Goal: Task Accomplishment & Management: Complete application form

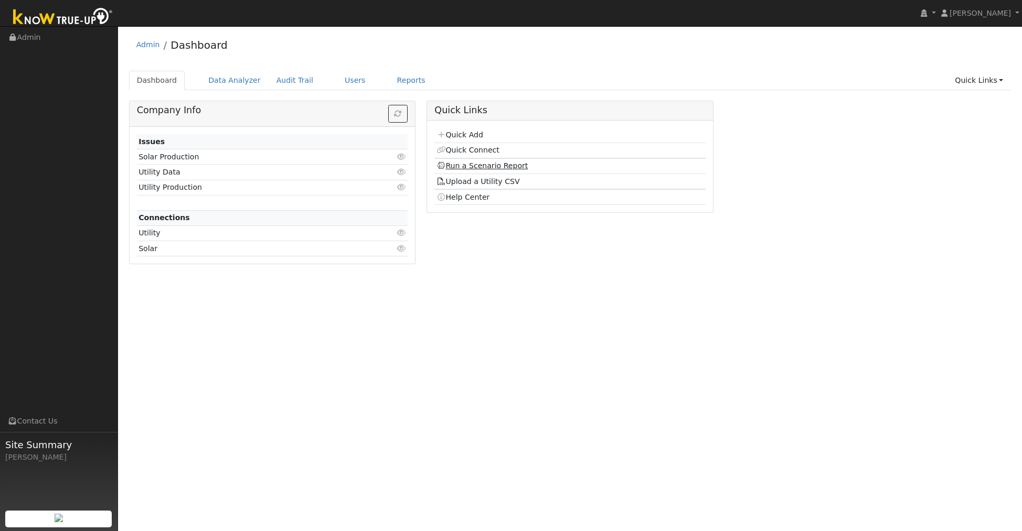
click at [505, 166] on link "Run a Scenario Report" at bounding box center [483, 166] width 92 height 8
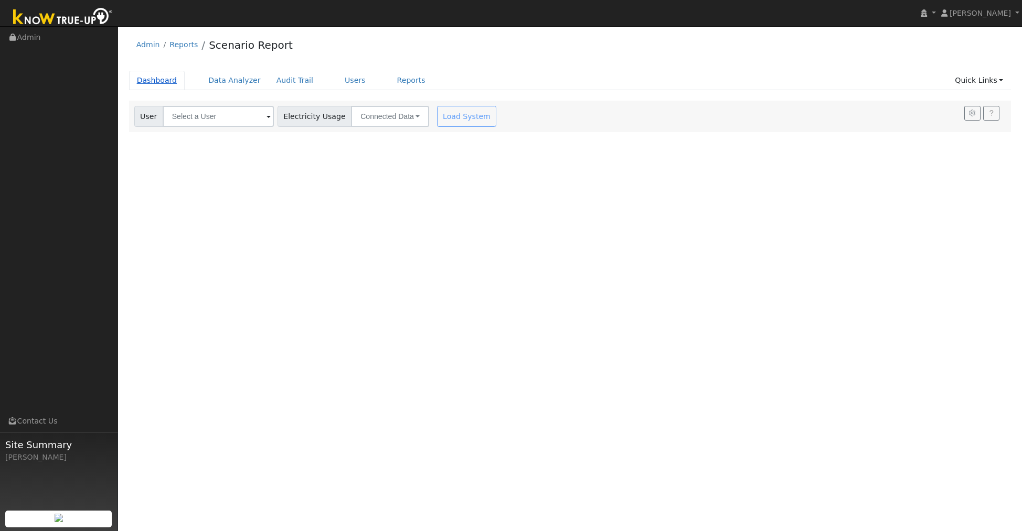
click at [166, 80] on link "Dashboard" at bounding box center [157, 80] width 56 height 19
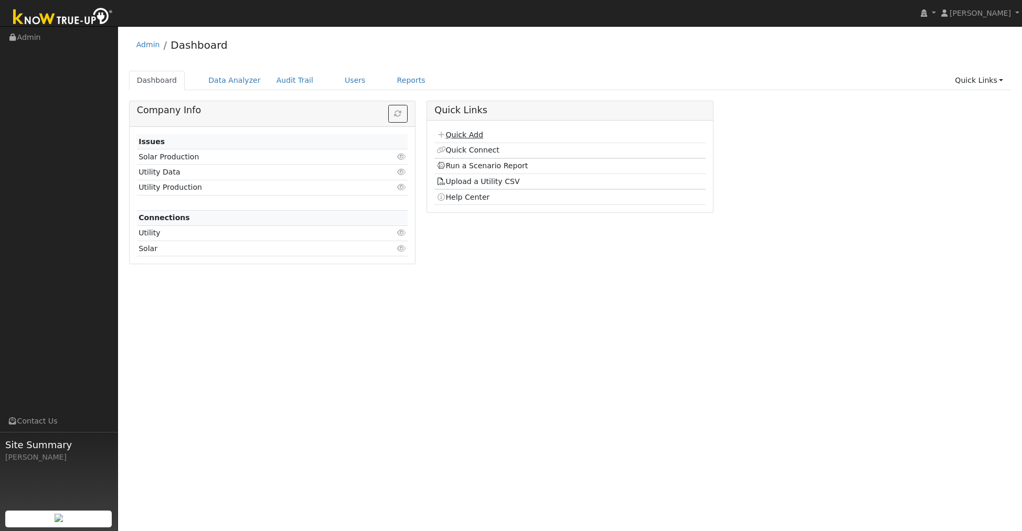
click at [477, 133] on link "Quick Add" at bounding box center [460, 135] width 47 height 8
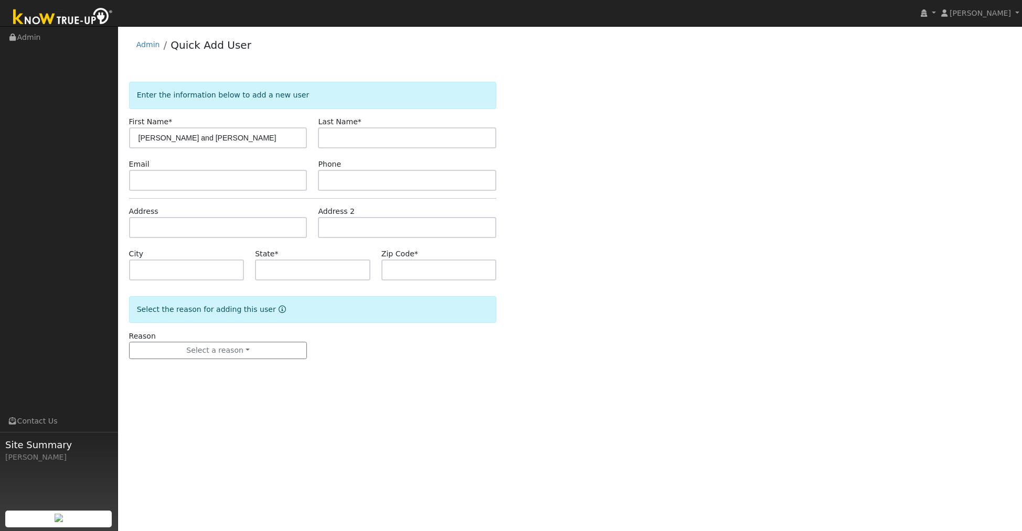
type input "[PERSON_NAME] and [PERSON_NAME]"
click at [394, 137] on input "text" at bounding box center [407, 137] width 178 height 21
type input "Cusack"
click at [225, 175] on input "text" at bounding box center [218, 180] width 178 height 21
type input "tedcusack@yahoo.com"
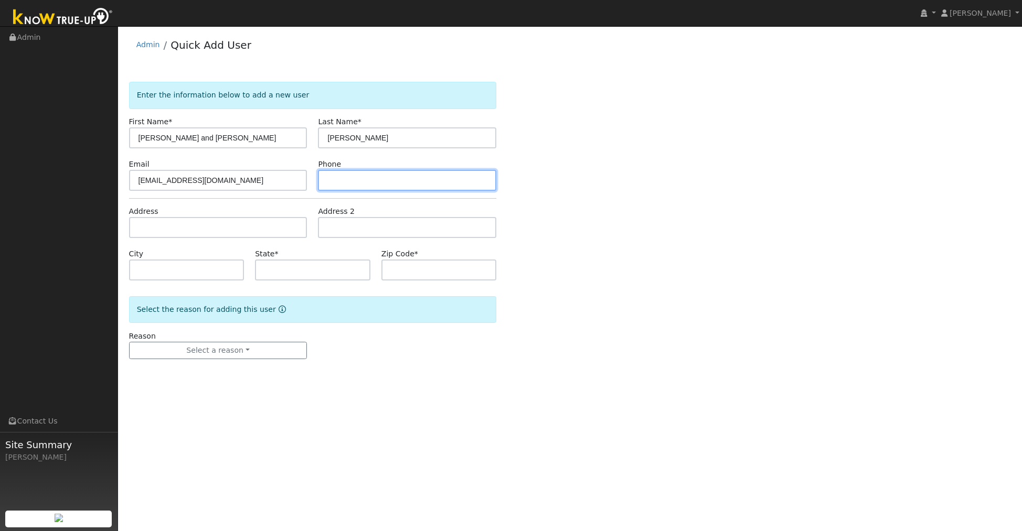
click at [365, 185] on input "text" at bounding box center [407, 180] width 178 height 21
type input "2096206850"
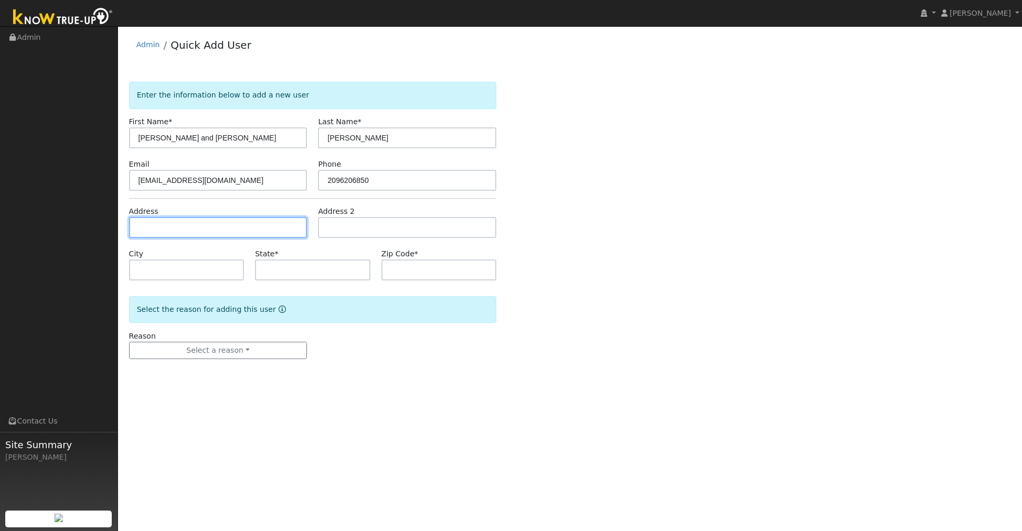
click at [241, 221] on input "text" at bounding box center [218, 227] width 178 height 21
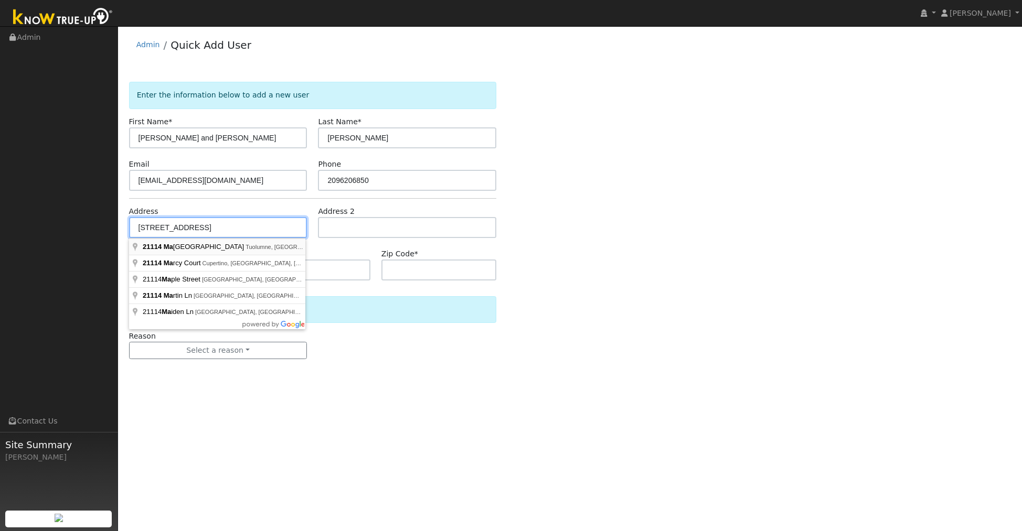
type input "21114 Maranatha Road"
type input "Tuolumne"
type input "CA"
type input "95379"
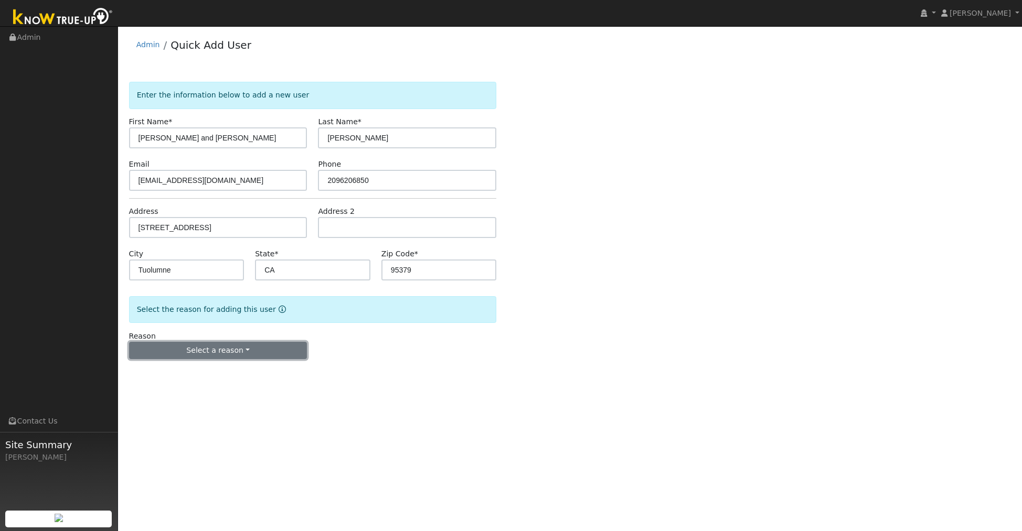
click at [216, 350] on button "Select a reason" at bounding box center [218, 351] width 178 height 18
click at [170, 378] on link "New lead" at bounding box center [188, 372] width 116 height 15
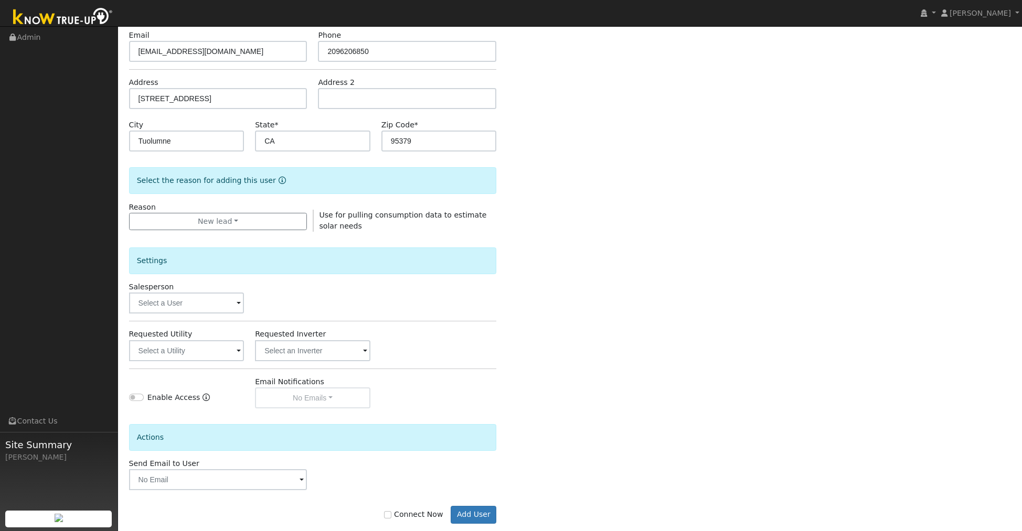
scroll to position [148, 0]
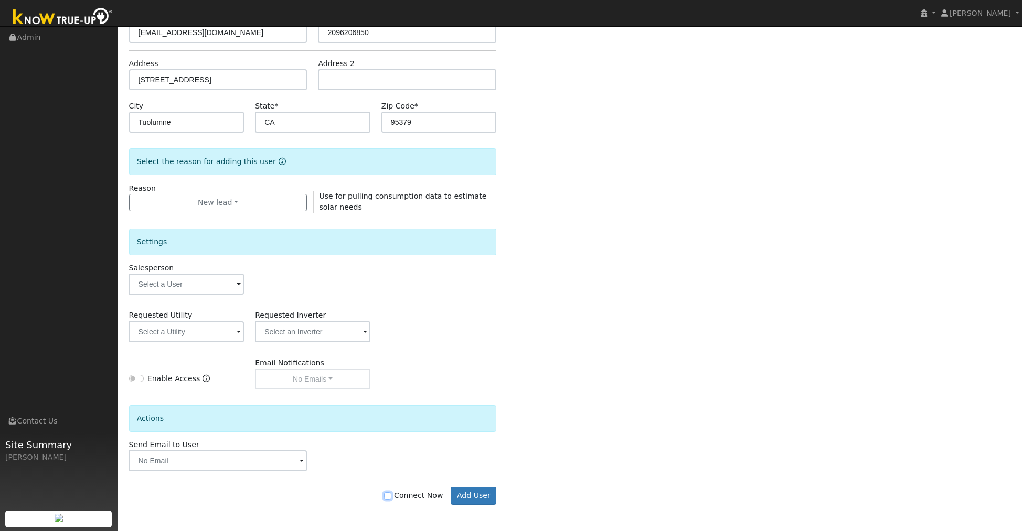
click at [391, 498] on input "Connect Now" at bounding box center [387, 496] width 7 height 7
checkbox input "true"
click at [219, 334] on input "text" at bounding box center [186, 332] width 115 height 21
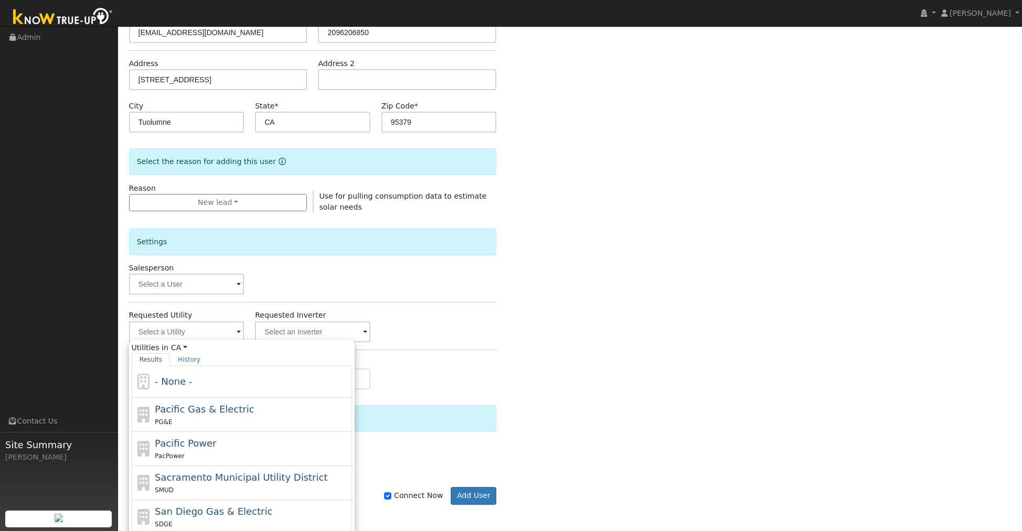
click at [222, 409] on span "Pacific Gas & Electric" at bounding box center [204, 409] width 99 height 11
type input "Pacific Gas & Electric"
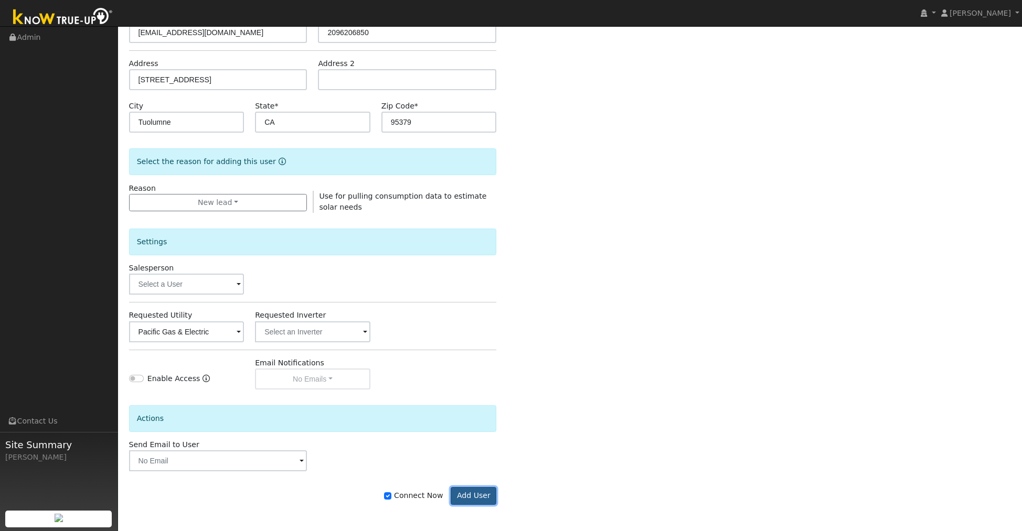
click at [477, 494] on button "Add User" at bounding box center [474, 496] width 46 height 18
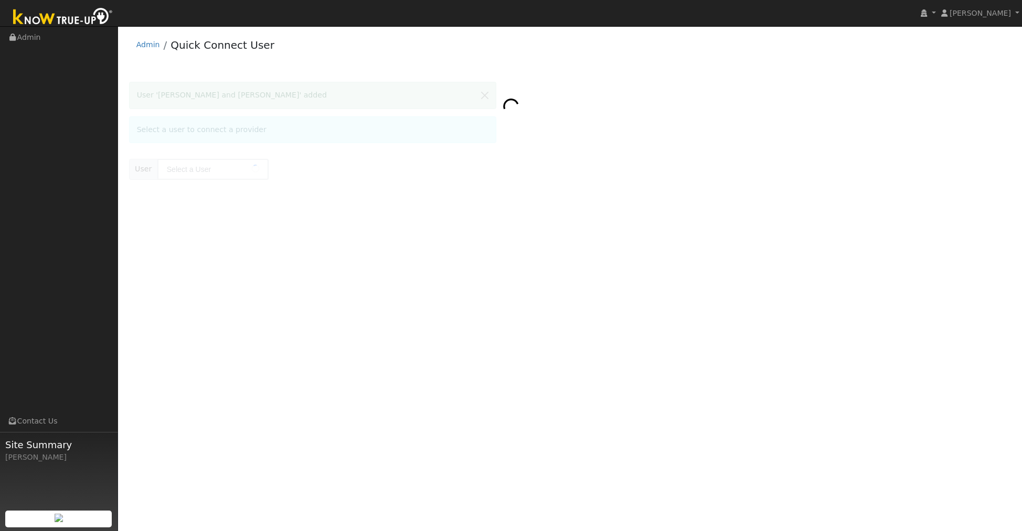
type input "[PERSON_NAME] and [PERSON_NAME]"
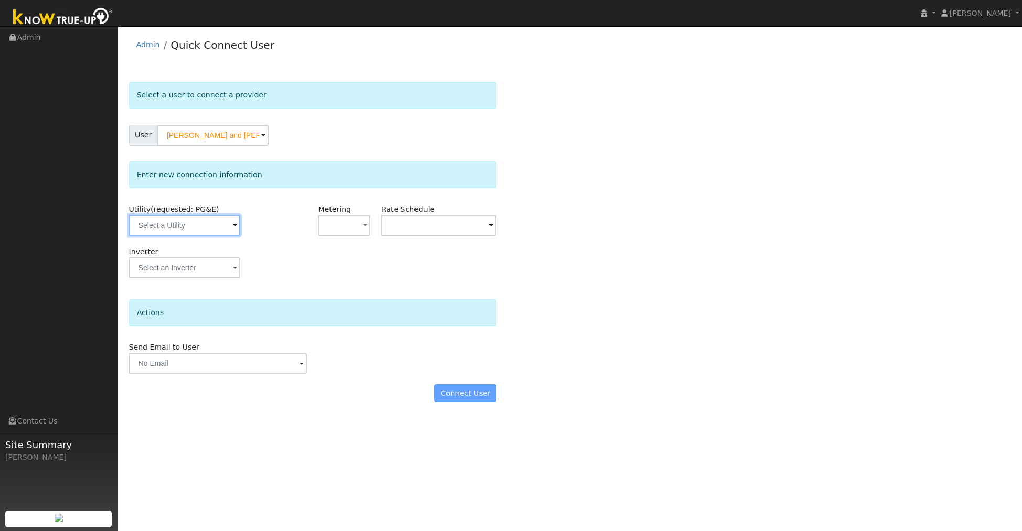
click at [208, 224] on input "text" at bounding box center [184, 225] width 111 height 21
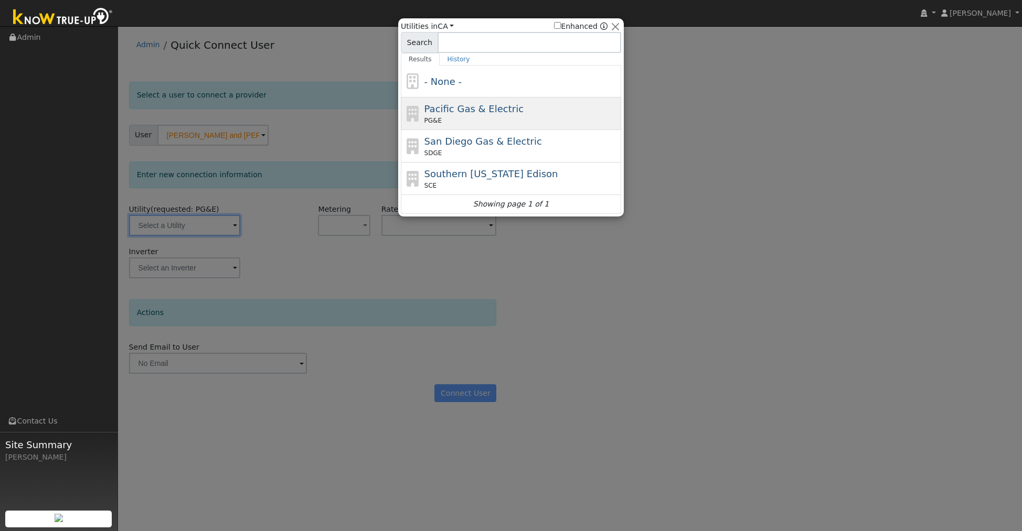
click at [426, 115] on div "Pacific Gas & Electric PG&E" at bounding box center [521, 114] width 195 height 24
type input "PG&E"
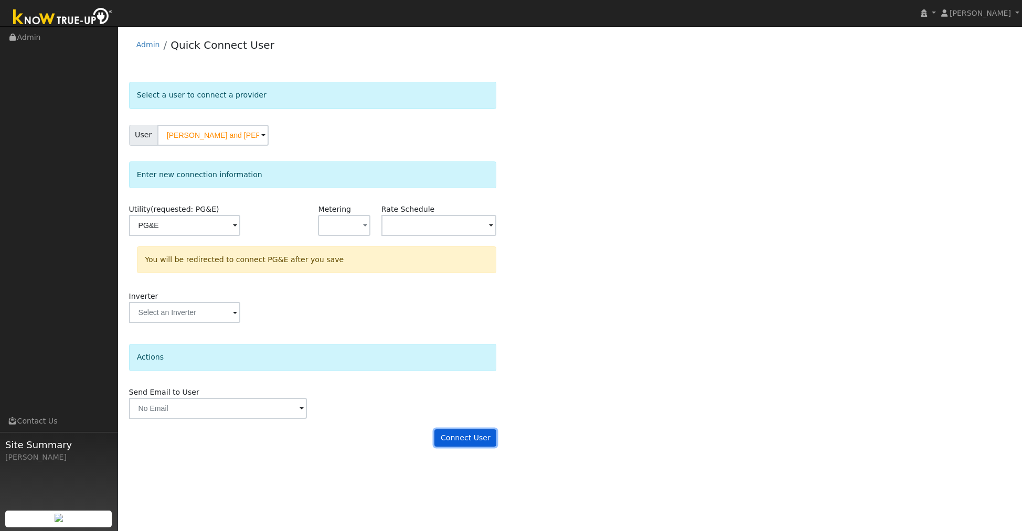
click at [458, 436] on button "Connect User" at bounding box center [465, 439] width 62 height 18
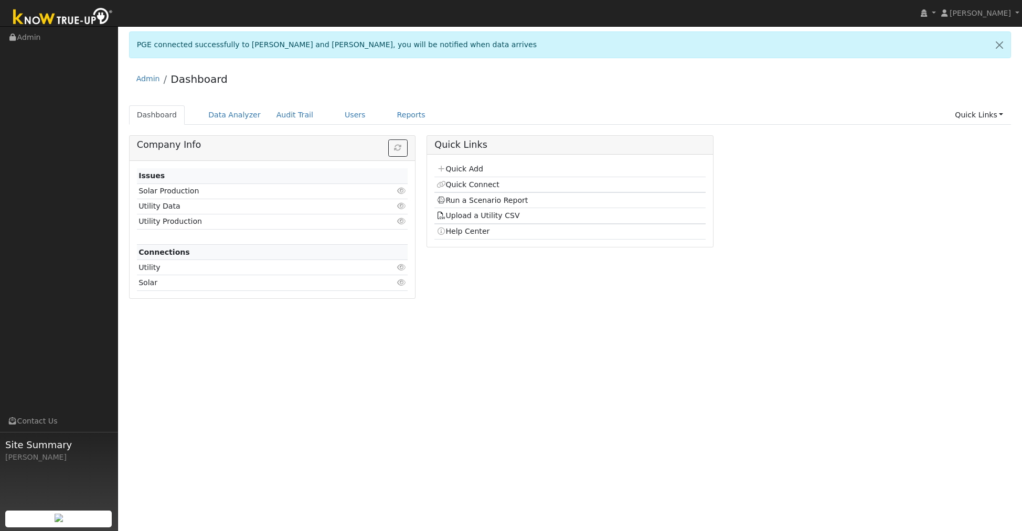
click at [494, 195] on td "Run a Scenario Report" at bounding box center [569, 201] width 271 height 16
click at [496, 197] on link "Run a Scenario Report" at bounding box center [483, 200] width 92 height 8
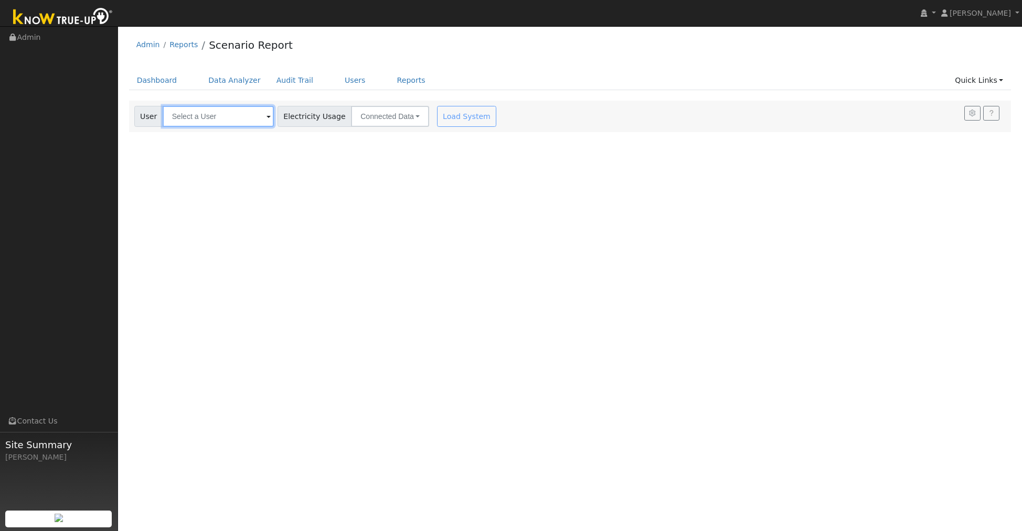
click at [224, 115] on input "text" at bounding box center [218, 116] width 111 height 21
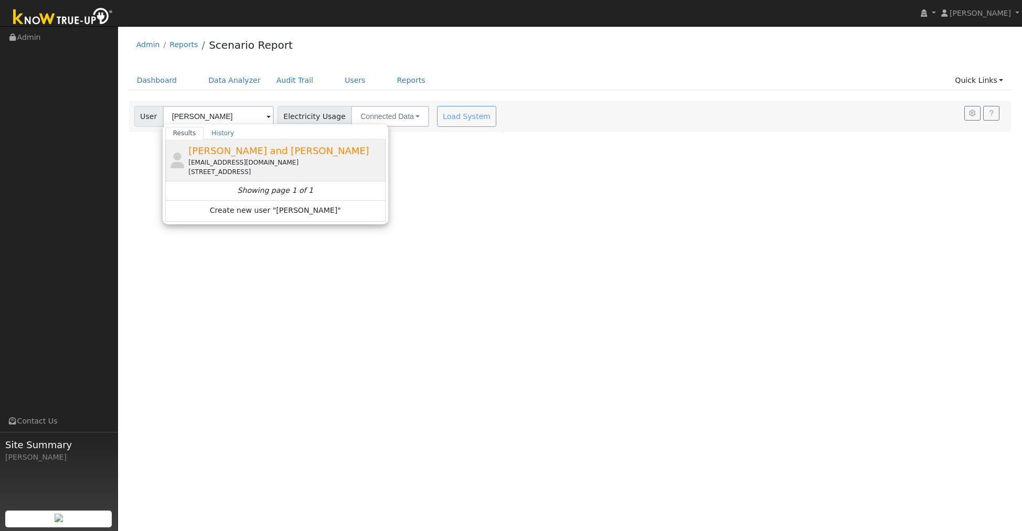
click at [227, 163] on div "[EMAIL_ADDRESS][DOMAIN_NAME]" at bounding box center [285, 162] width 195 height 9
type input "[PERSON_NAME] and [PERSON_NAME]"
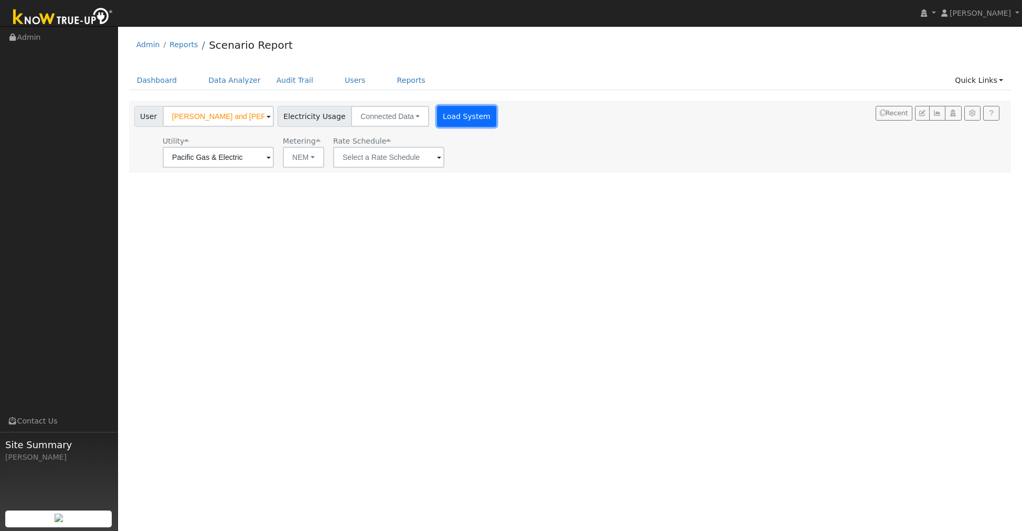
click at [448, 118] on button "Load System" at bounding box center [467, 116] width 60 height 21
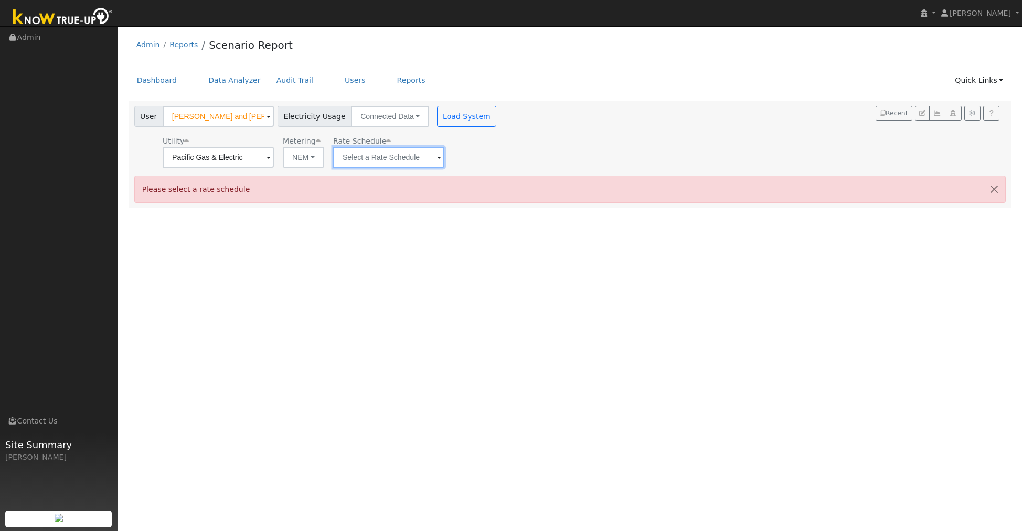
click at [391, 152] on input "text" at bounding box center [388, 157] width 111 height 21
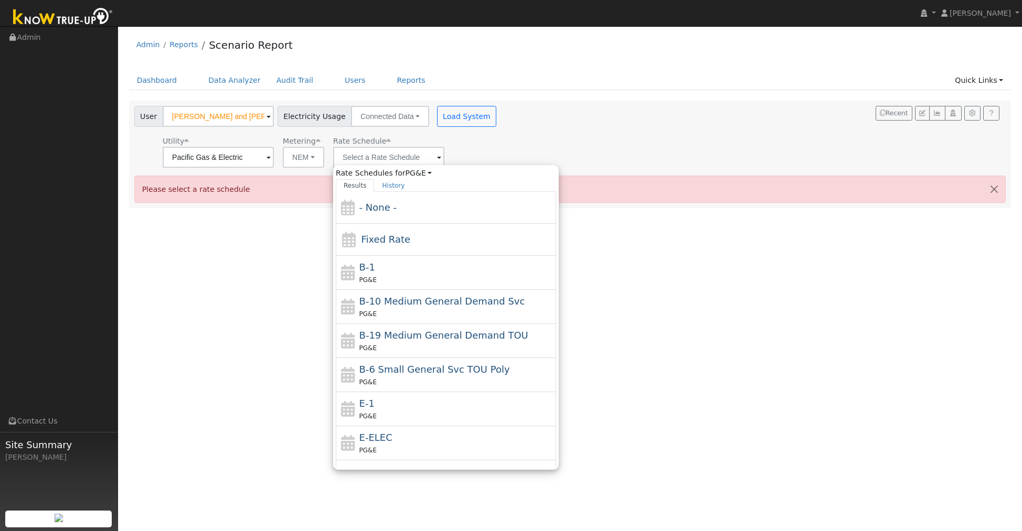
click at [375, 442] on span "E-ELEC" at bounding box center [375, 437] width 33 height 11
type input "E-ELEC"
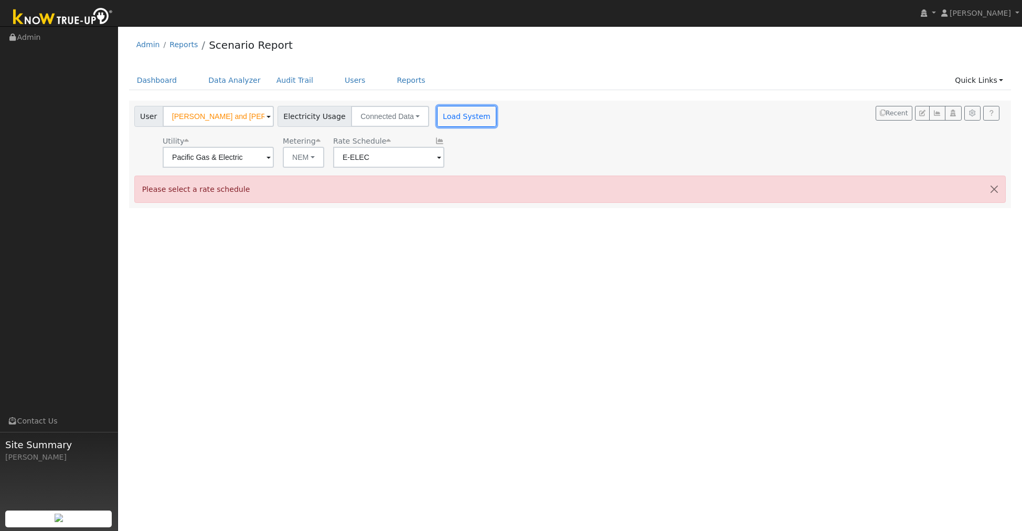
click at [440, 119] on button "Load System" at bounding box center [467, 116] width 60 height 21
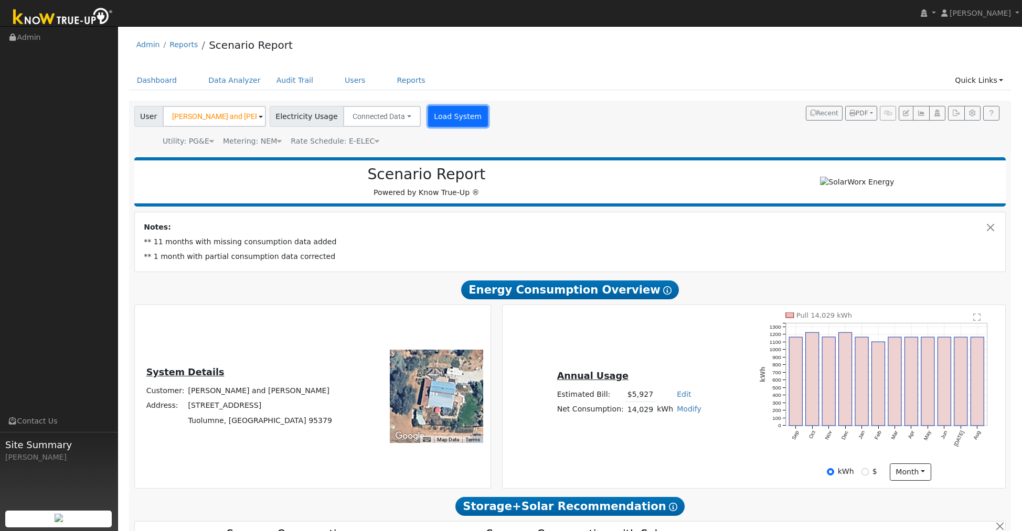
click at [430, 115] on button "Load System" at bounding box center [458, 116] width 60 height 21
click at [445, 123] on button "Load System" at bounding box center [458, 116] width 60 height 21
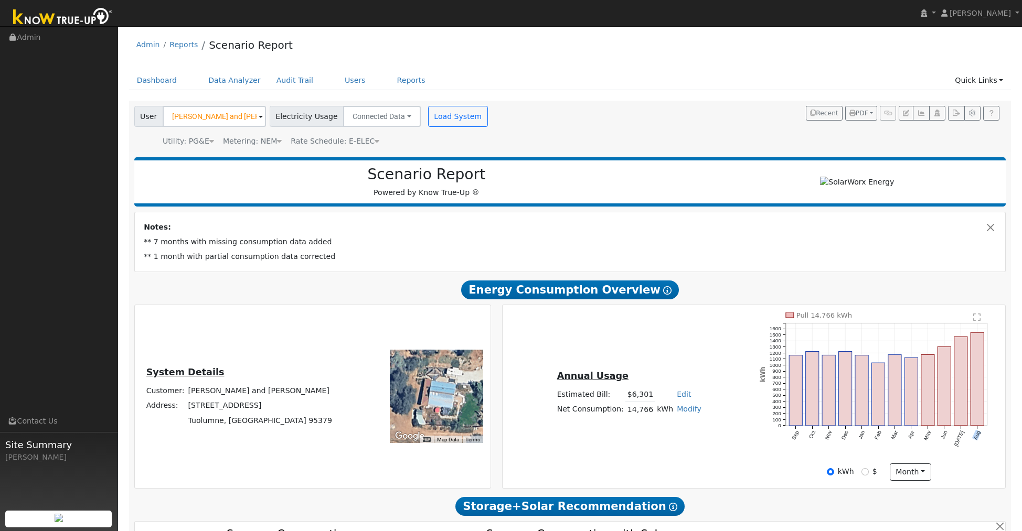
click at [990, 424] on icon "Pull 14,766 kWh Sep Oct Nov Dec Jan Feb Mar Apr May Jun [DATE] Aug 0 100 200 30…" at bounding box center [879, 388] width 239 height 151
drag, startPoint x: 965, startPoint y: 452, endPoint x: 964, endPoint y: 433, distance: 18.9
click at [965, 443] on icon "Pull 14,766 kWh Sep Oct Nov Dec Jan Feb Mar Apr May Jun [DATE] Aug 0 100 200 30…" at bounding box center [879, 388] width 239 height 151
click at [448, 112] on button "Load System" at bounding box center [458, 116] width 60 height 21
click at [455, 120] on button "Load System" at bounding box center [458, 116] width 60 height 21
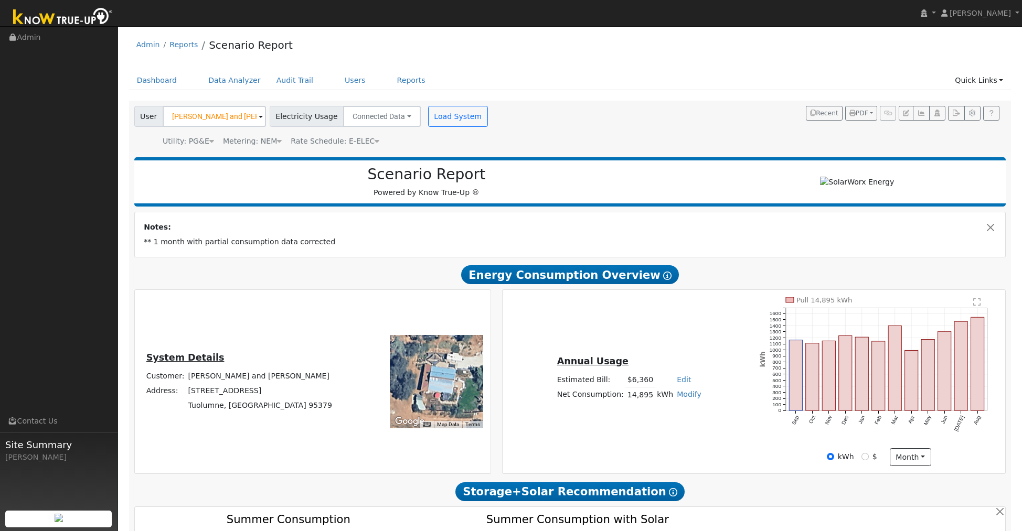
click at [824, 430] on icon "Pull 14,895 kWh Sep Oct Nov Dec Jan Feb Mar Apr May Jun [DATE] Aug 0 100 200 30…" at bounding box center [879, 372] width 239 height 151
click at [450, 120] on button "Load System" at bounding box center [458, 116] width 60 height 21
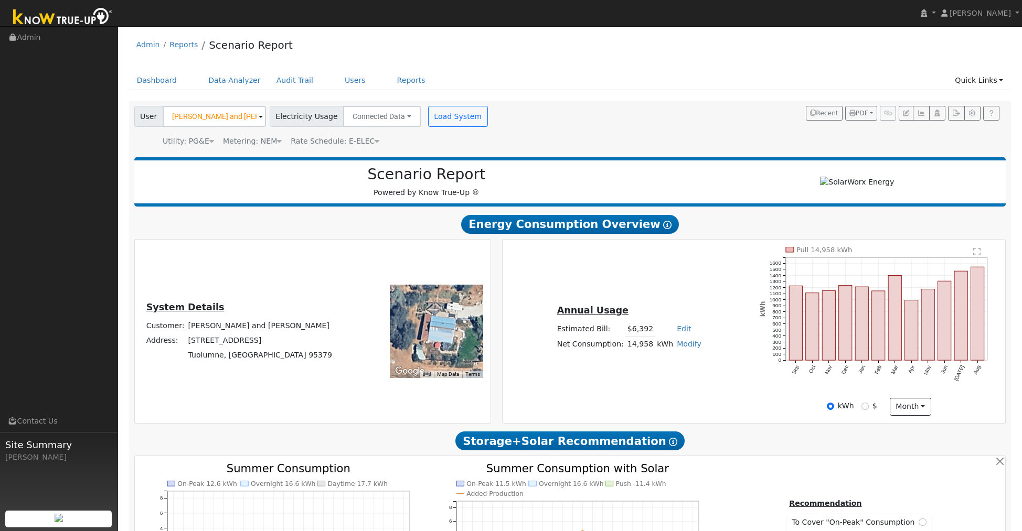
drag, startPoint x: 797, startPoint y: 376, endPoint x: 791, endPoint y: 345, distance: 32.0
click at [798, 374] on div "Scenario Report Powered by Know True-Up ® Energy Consumption Overview Show Help…" at bounding box center [570, 474] width 883 height 644
